Goal: Find specific page/section: Find specific page/section

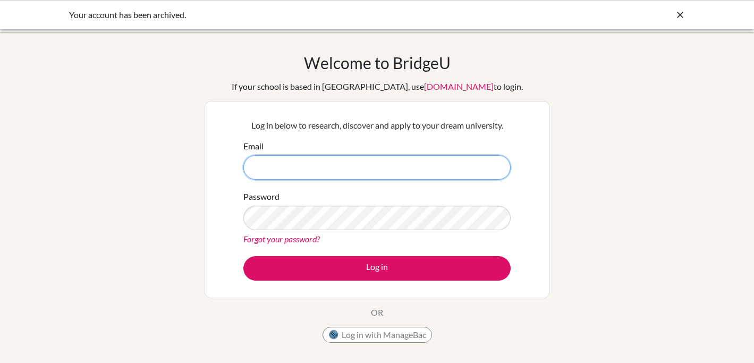
click at [349, 171] on input "Email" at bounding box center [376, 167] width 267 height 24
type input "lreinemo@lapazschool.org"
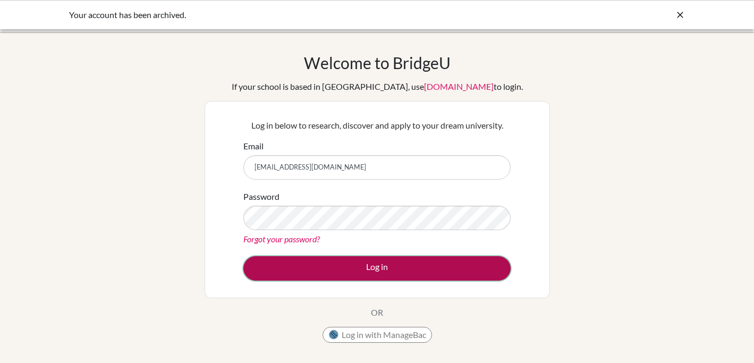
click at [364, 271] on button "Log in" at bounding box center [376, 268] width 267 height 24
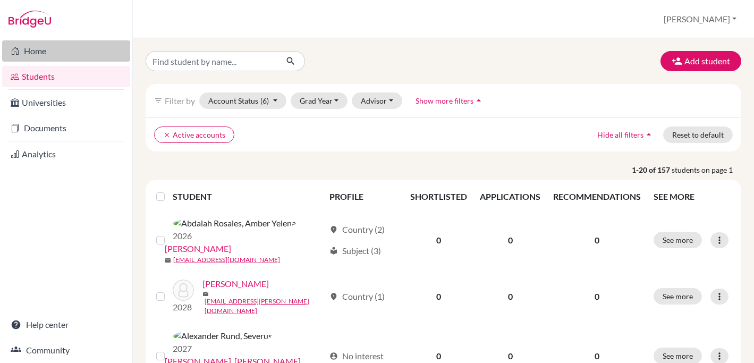
click at [33, 44] on link "Home" at bounding box center [66, 50] width 128 height 21
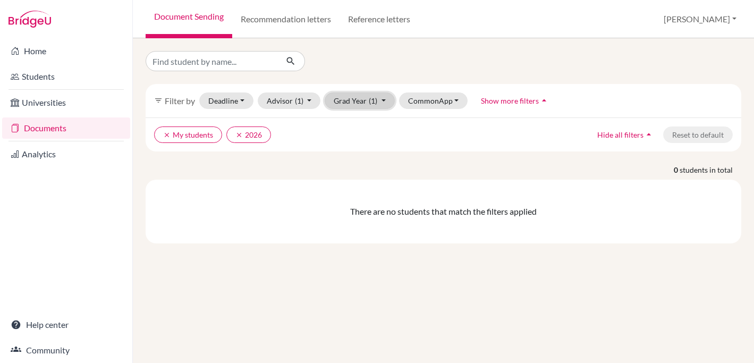
click at [350, 100] on button "Grad Year (1)" at bounding box center [360, 100] width 70 height 16
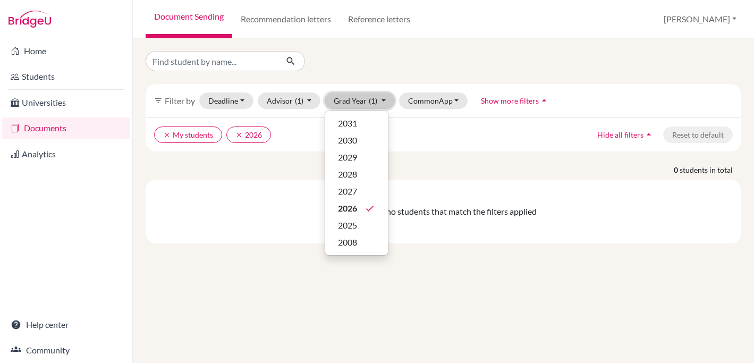
click at [350, 100] on button "Grad Year (1)" at bounding box center [360, 100] width 70 height 16
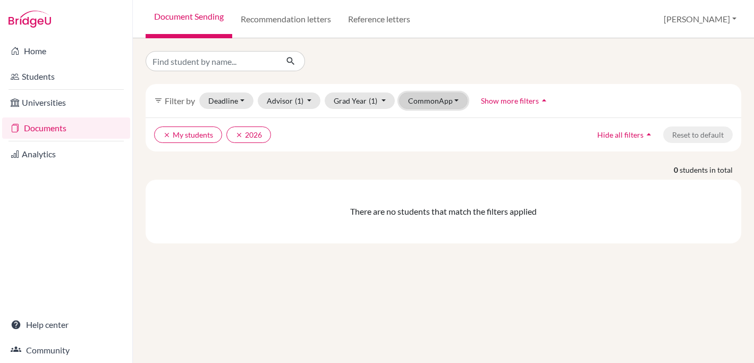
click at [412, 99] on button "CommonApp" at bounding box center [433, 100] width 69 height 16
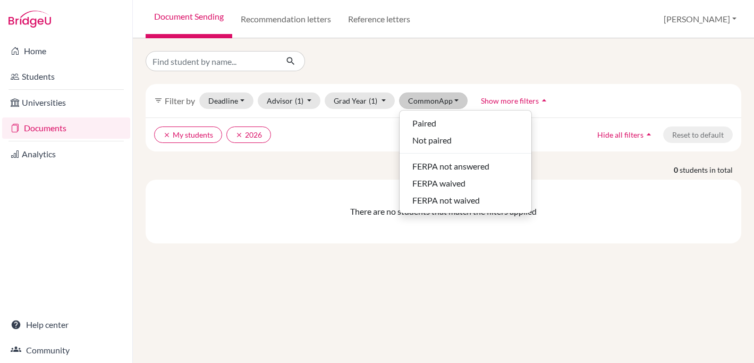
click at [307, 151] on div "filter_list Filter by Deadline - Select a date range Or double click for a sing…" at bounding box center [444, 147] width 596 height 192
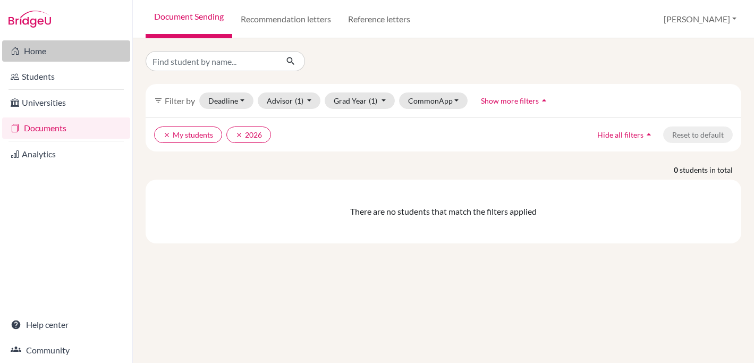
click at [66, 47] on link "Home" at bounding box center [66, 50] width 128 height 21
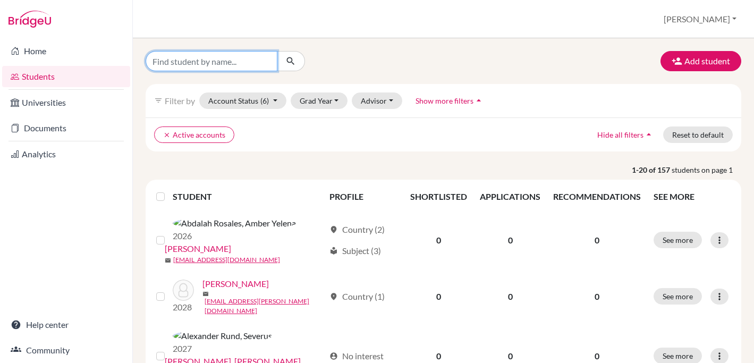
click at [222, 61] on input "Find student by name..." at bounding box center [212, 61] width 132 height 20
type input "yefri"
click button "submit" at bounding box center [291, 61] width 28 height 20
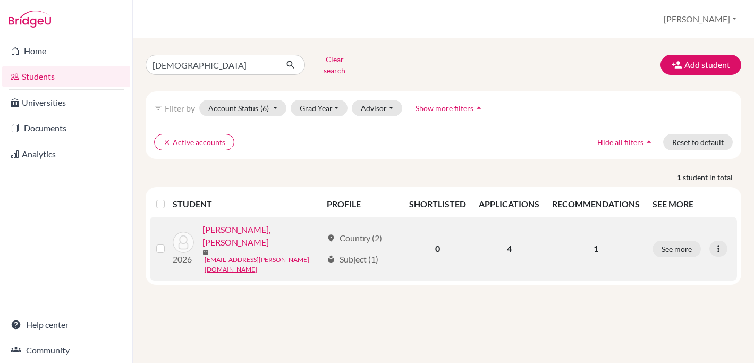
click at [169, 242] on label at bounding box center [169, 242] width 0 height 0
click at [0, 0] on input "checkbox" at bounding box center [0, 0] width 0 height 0
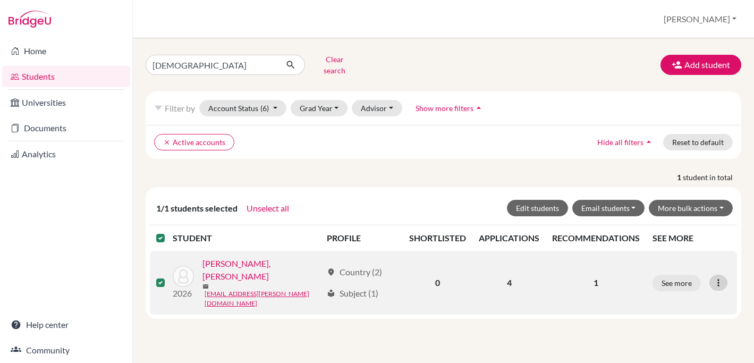
click at [722, 277] on icon at bounding box center [718, 282] width 11 height 11
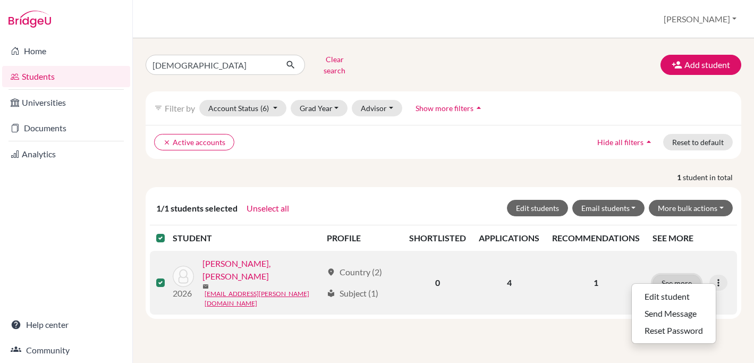
click at [688, 275] on button "See more" at bounding box center [677, 283] width 48 height 16
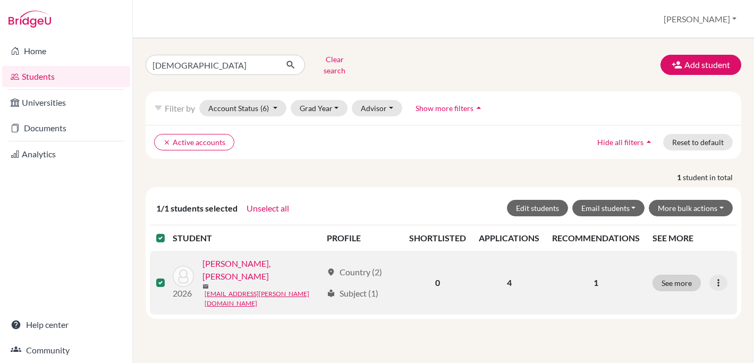
click at [688, 267] on div "yefri Clear search Add student filter_list Filter by Account Status (6) Active …" at bounding box center [443, 200] width 621 height 325
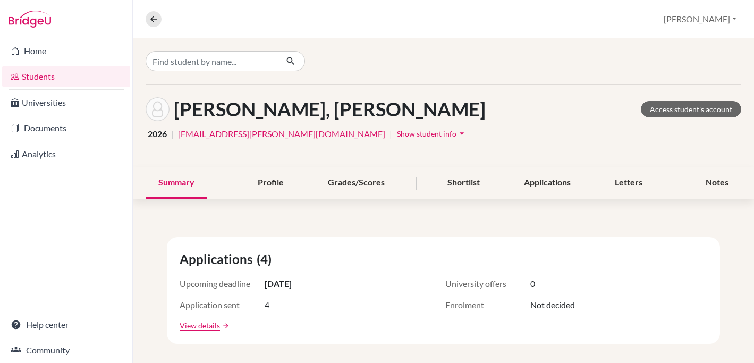
scroll to position [19, 0]
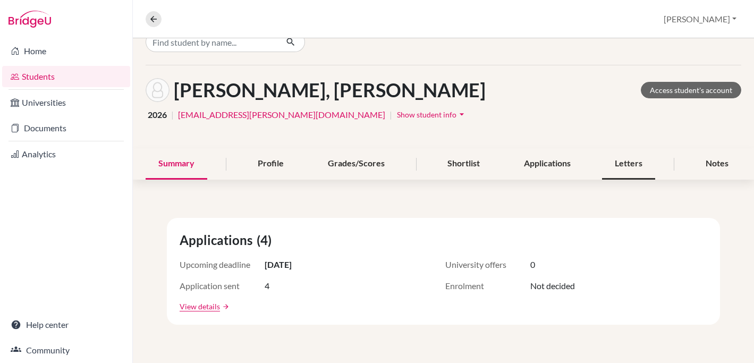
click at [637, 164] on div "Letters" at bounding box center [628, 163] width 53 height 31
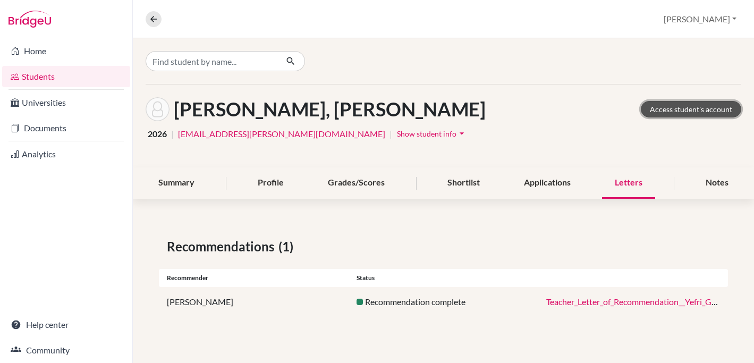
click at [683, 109] on link "Access student's account" at bounding box center [691, 109] width 100 height 16
click at [174, 177] on div "Summary" at bounding box center [177, 182] width 62 height 31
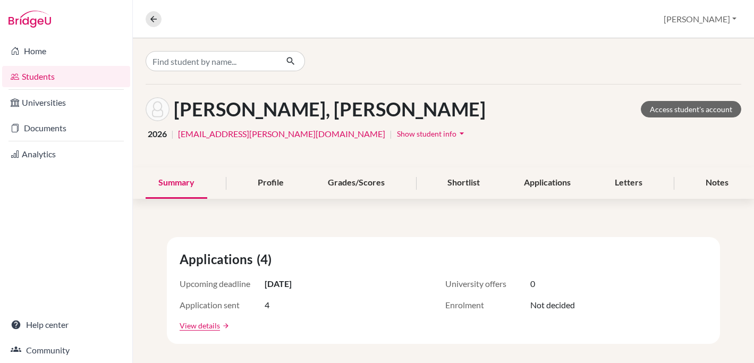
click at [397, 135] on span "Show student info" at bounding box center [427, 133] width 60 height 9
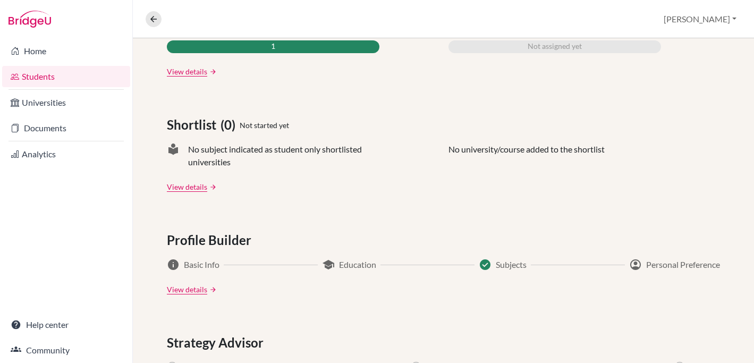
scroll to position [226, 0]
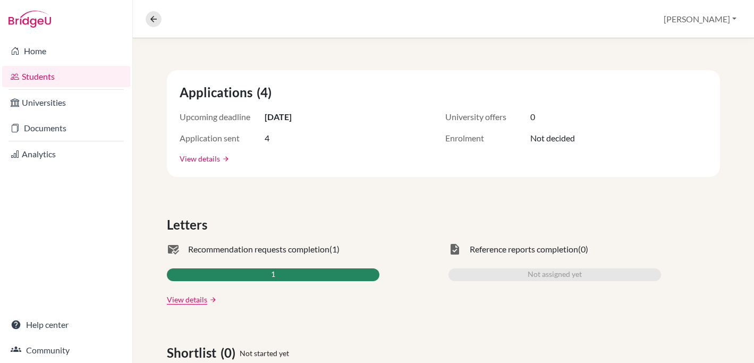
click at [198, 157] on link "View details" at bounding box center [200, 158] width 40 height 11
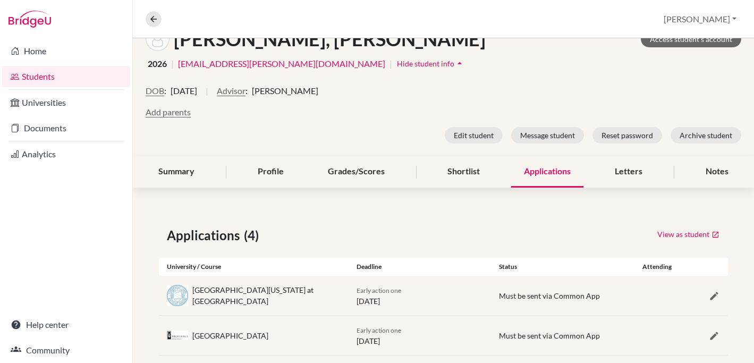
scroll to position [28, 0]
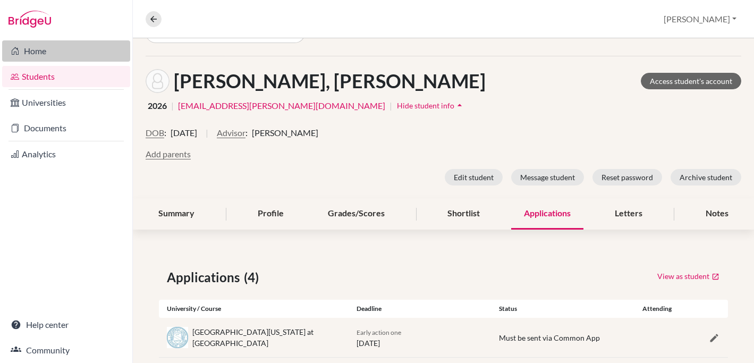
click at [74, 59] on link "Home" at bounding box center [66, 50] width 128 height 21
